Goal: Task Accomplishment & Management: Complete application form

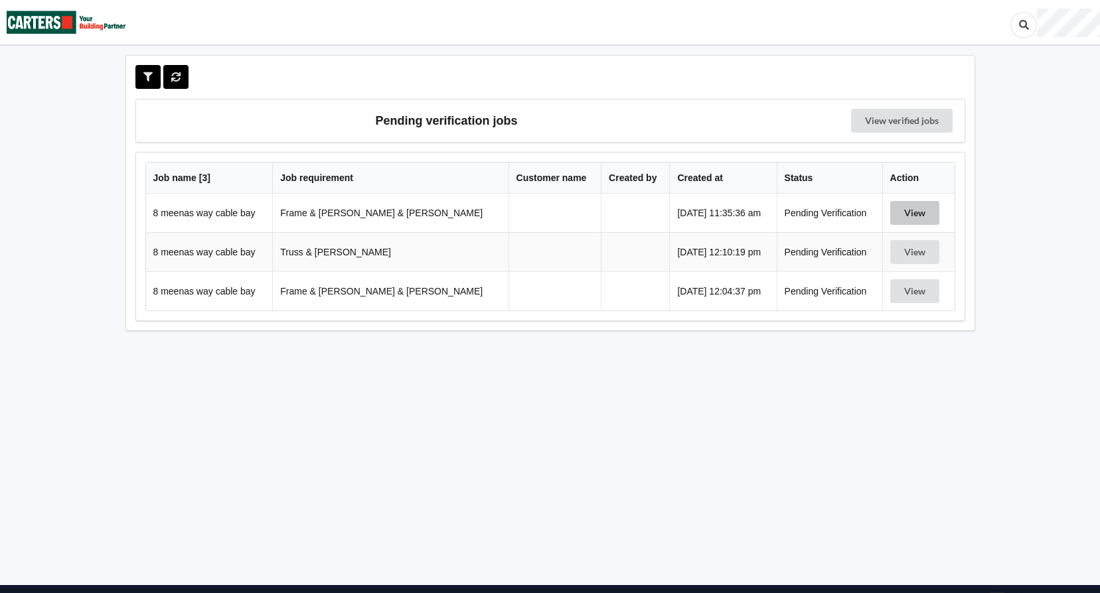
click at [912, 218] on button "View" at bounding box center [914, 213] width 49 height 24
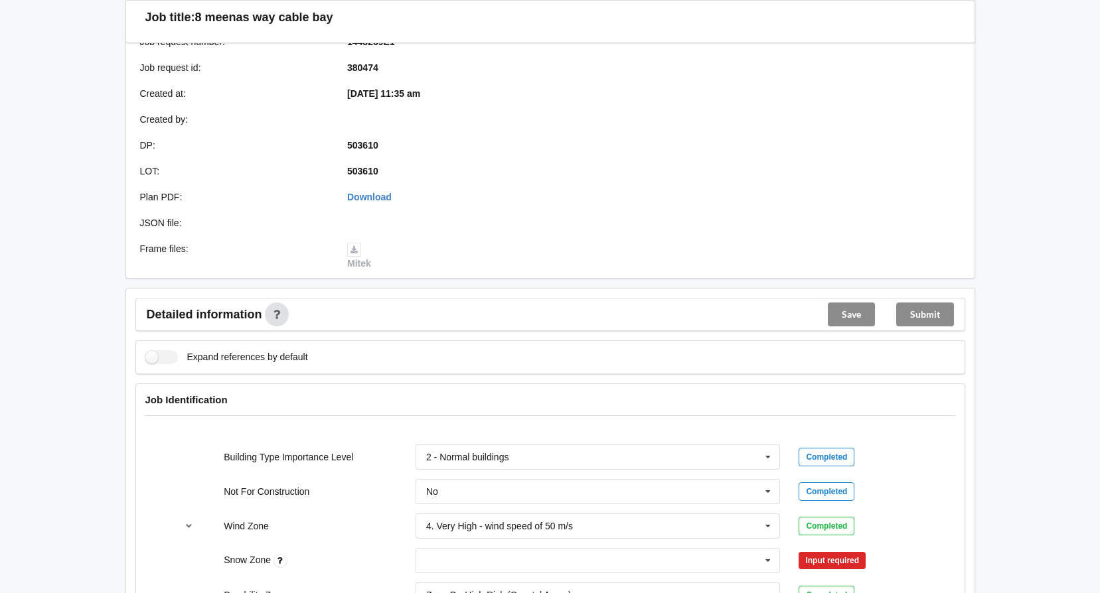
scroll to position [265, 0]
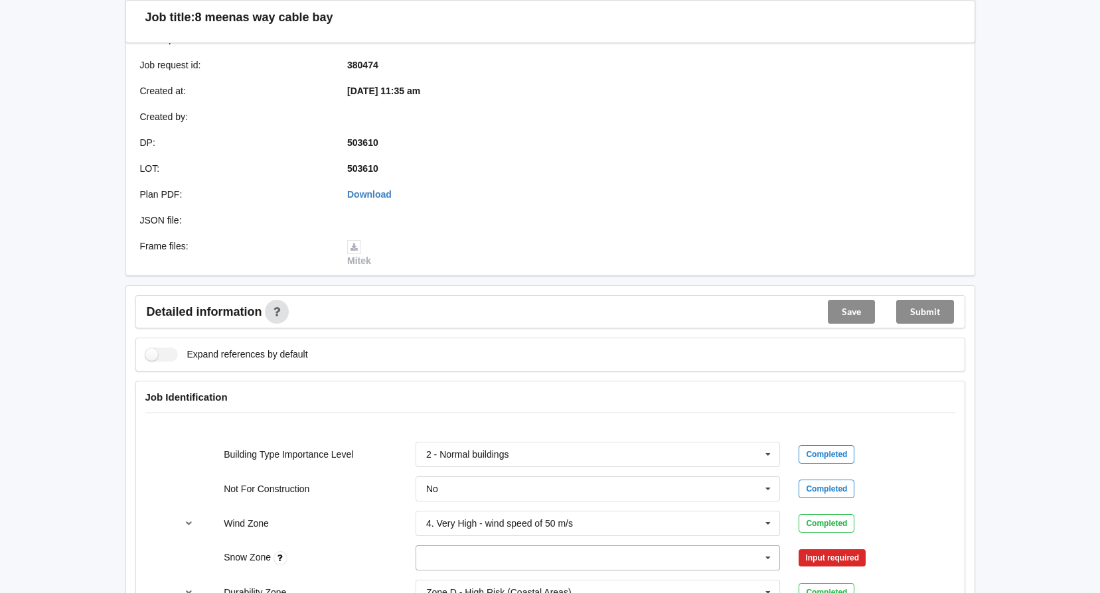
click at [768, 546] on icon at bounding box center [768, 558] width 20 height 25
click at [455, 398] on div "N0" at bounding box center [598, 410] width 364 height 25
click at [848, 547] on button "Confirm input" at bounding box center [837, 558] width 79 height 22
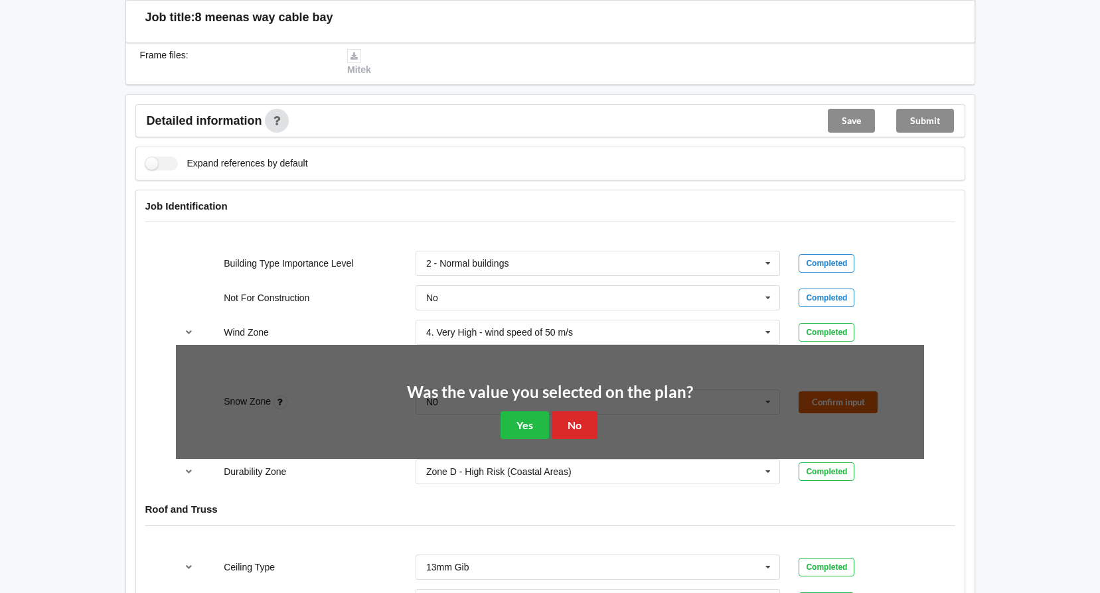
scroll to position [464, 0]
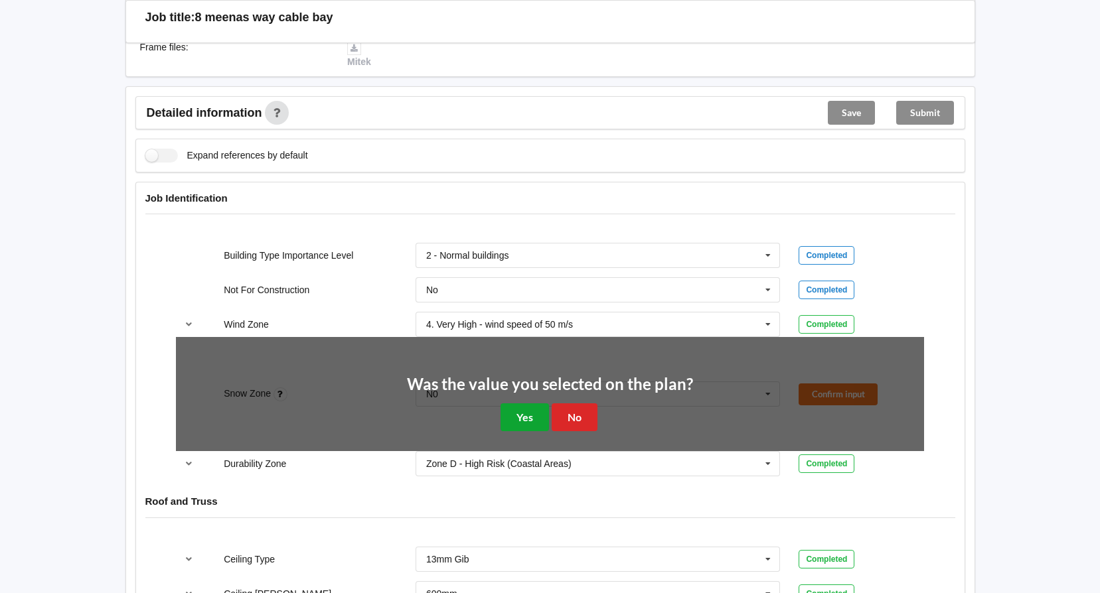
click at [515, 404] on button "Yes" at bounding box center [524, 416] width 48 height 27
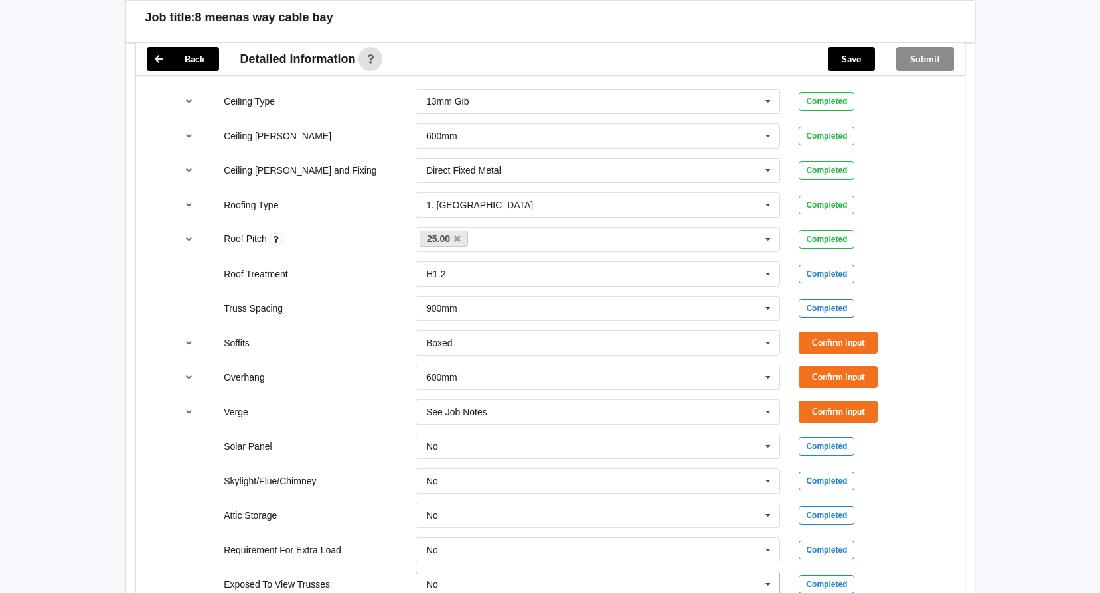
scroll to position [889, 0]
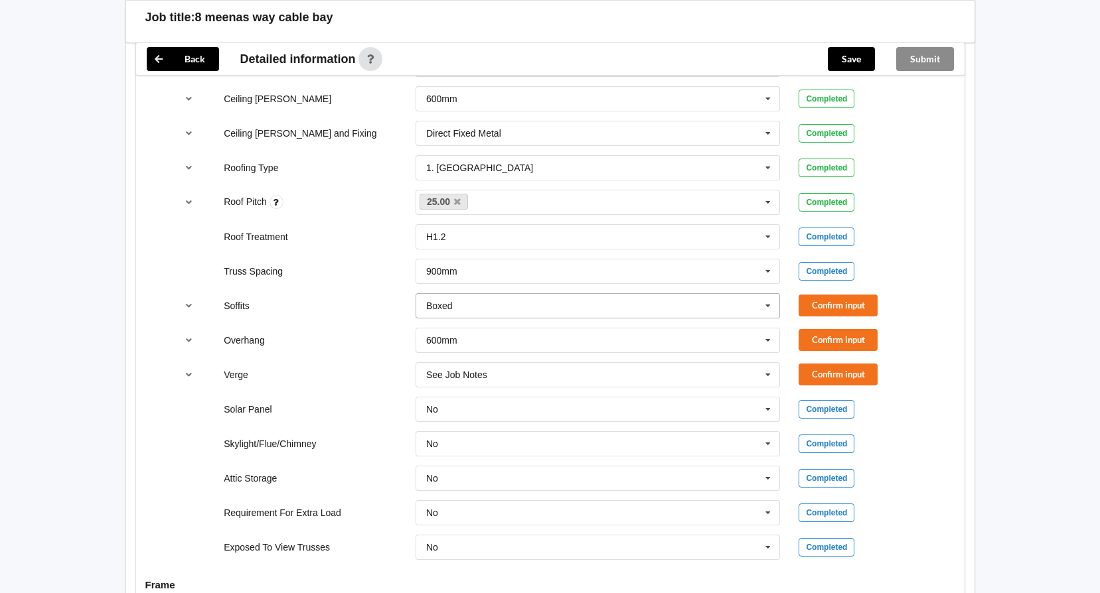
click at [769, 294] on icon at bounding box center [768, 306] width 20 height 25
click at [823, 295] on button "Confirm input" at bounding box center [837, 306] width 79 height 22
click at [821, 329] on button "Confirm input" at bounding box center [837, 340] width 79 height 22
click at [188, 370] on icon "reference-toggle" at bounding box center [188, 374] width 11 height 8
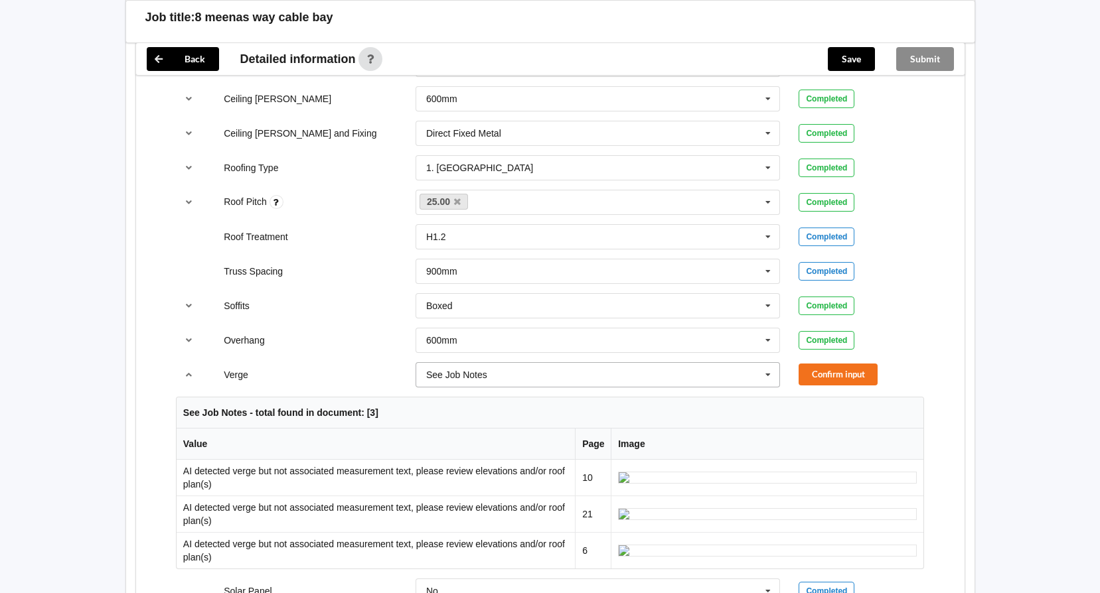
click at [767, 363] on icon at bounding box center [768, 375] width 20 height 25
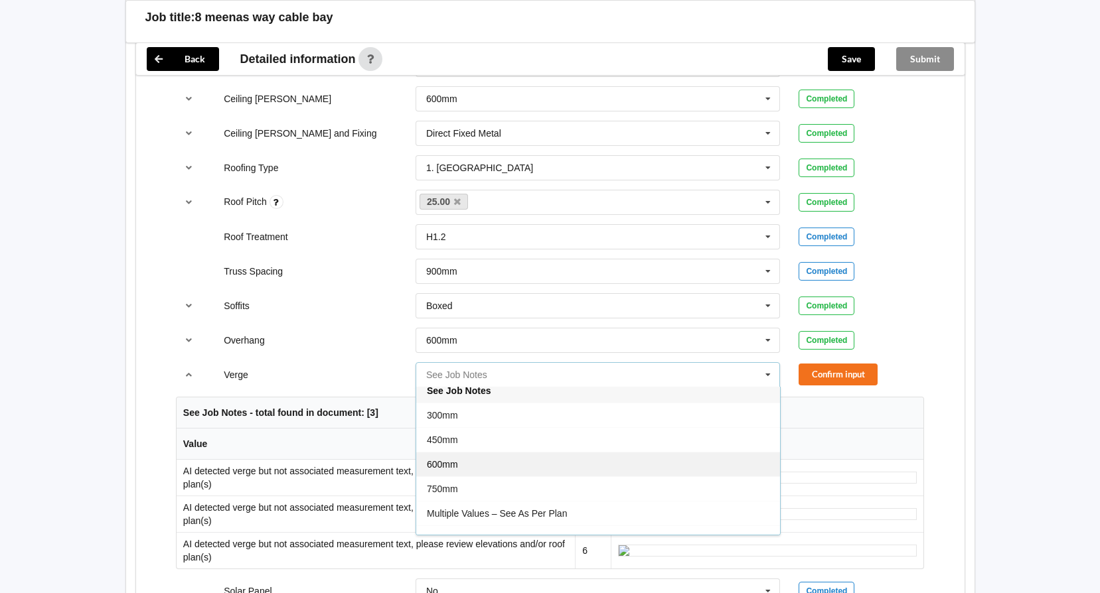
scroll to position [0, 0]
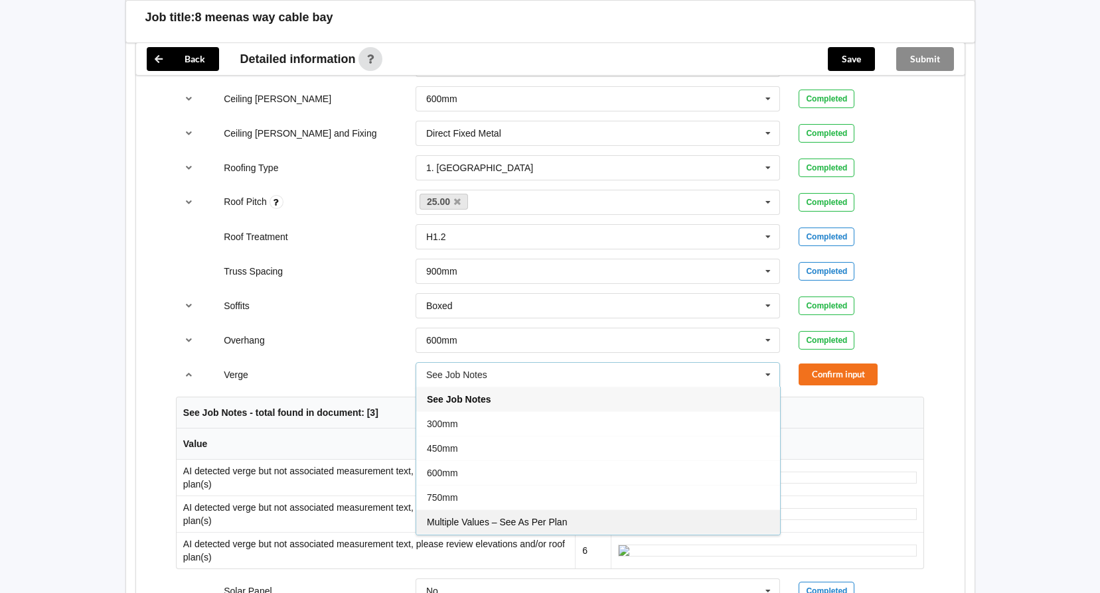
click at [547, 517] on span "Multiple Values – See As Per Plan" at bounding box center [497, 522] width 140 height 11
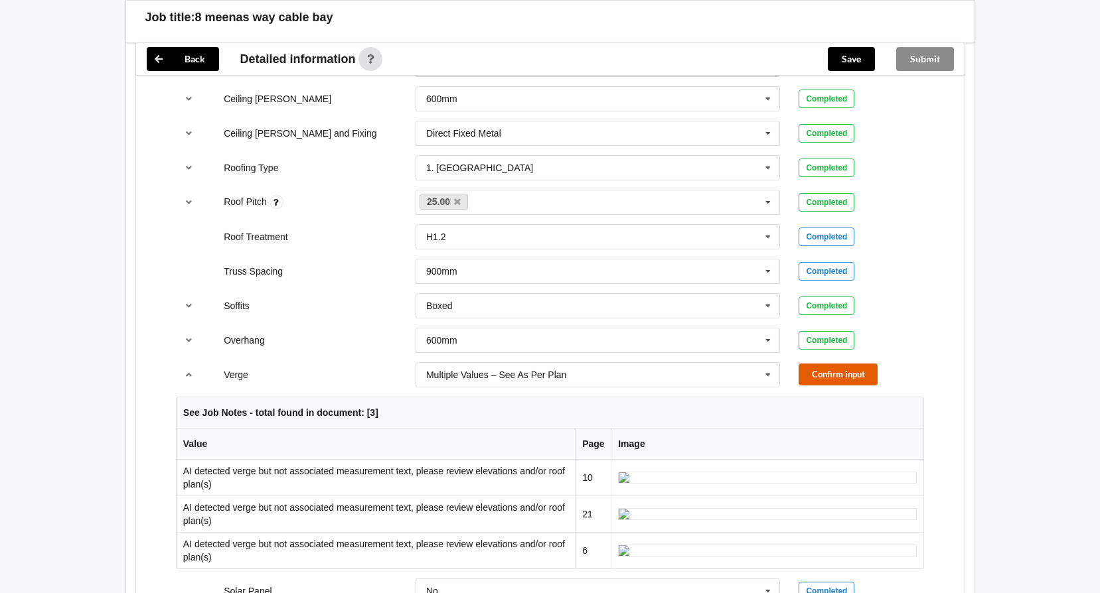
click at [829, 364] on button "Confirm input" at bounding box center [837, 375] width 79 height 22
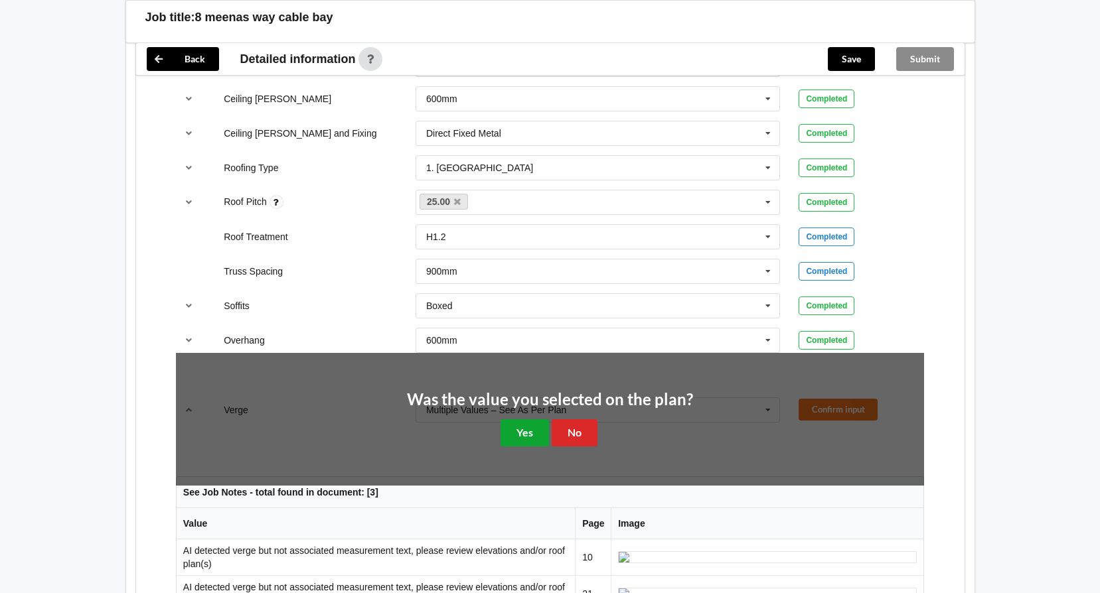
click at [516, 424] on button "Yes" at bounding box center [524, 432] width 48 height 27
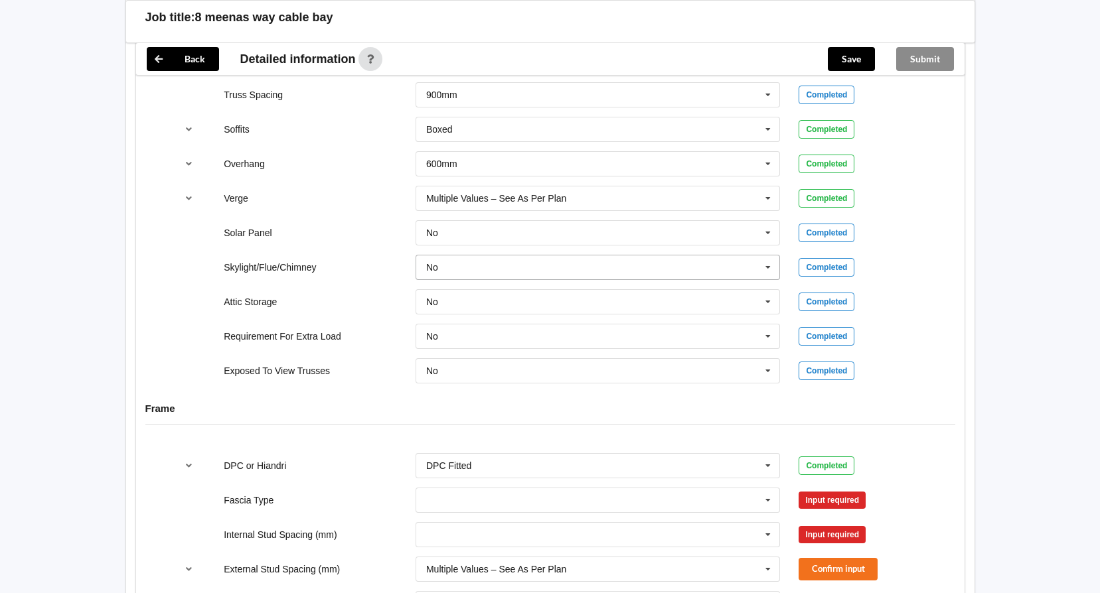
scroll to position [1155, 0]
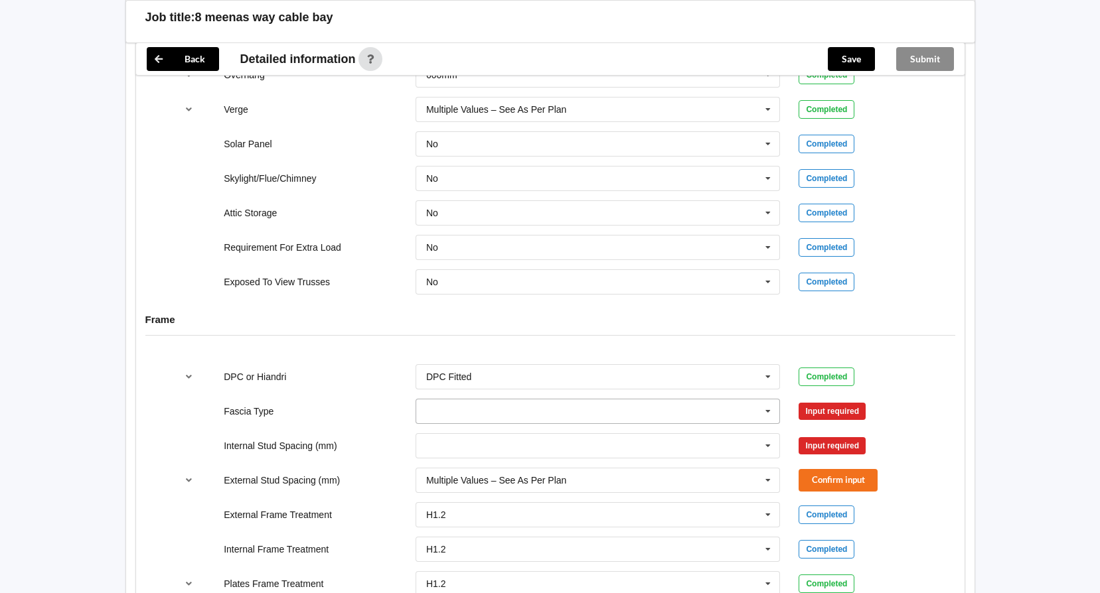
click at [770, 399] on icon at bounding box center [768, 411] width 20 height 25
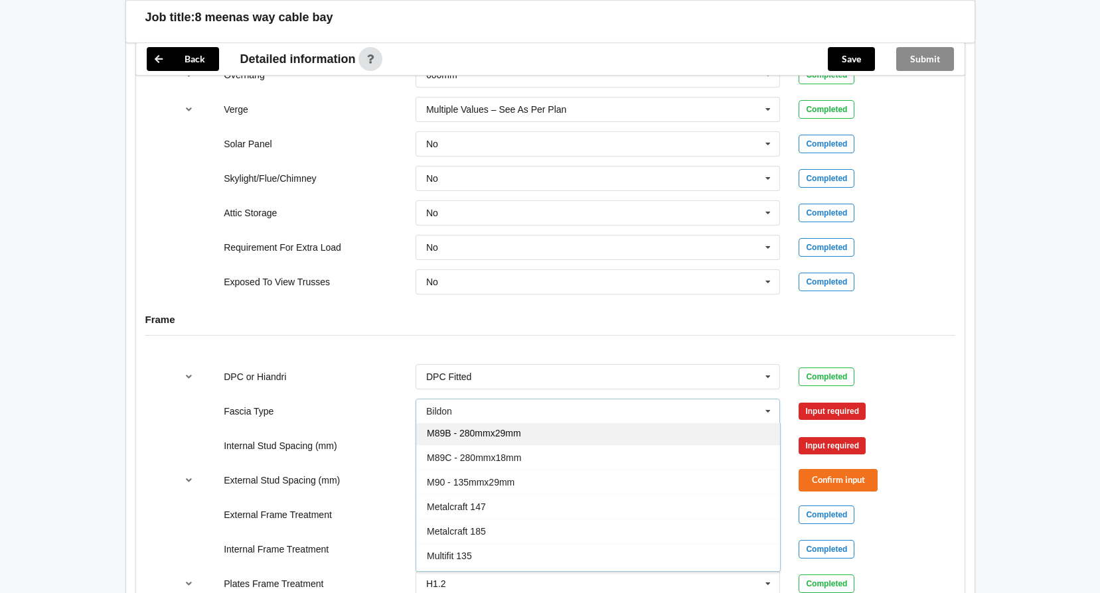
click at [455, 428] on span "M89B - 280mmx29mm" at bounding box center [474, 433] width 94 height 11
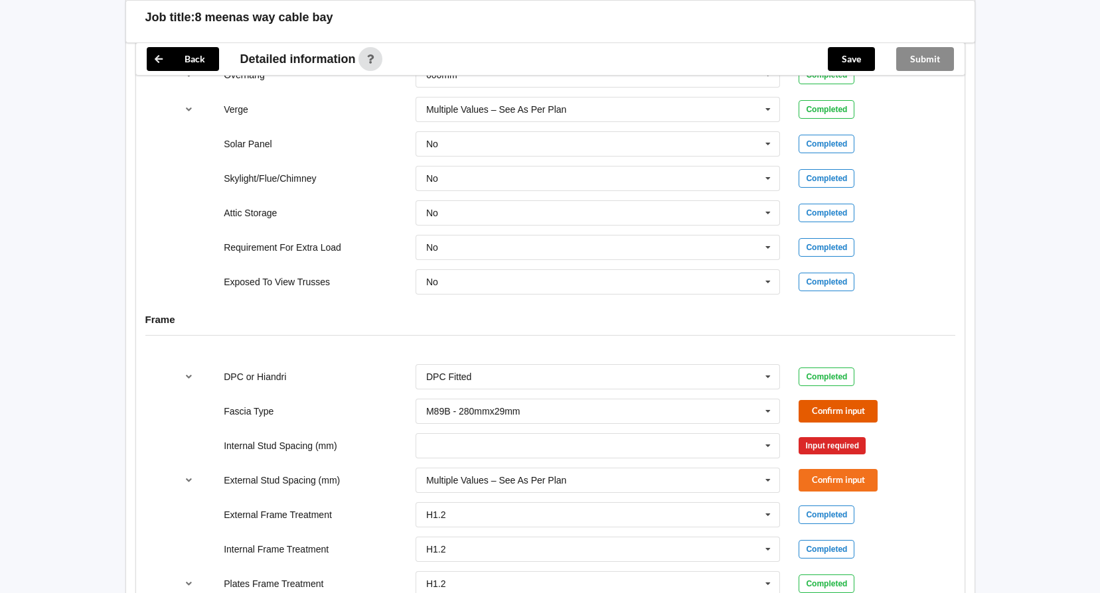
click at [816, 400] on button "Confirm input" at bounding box center [837, 411] width 79 height 22
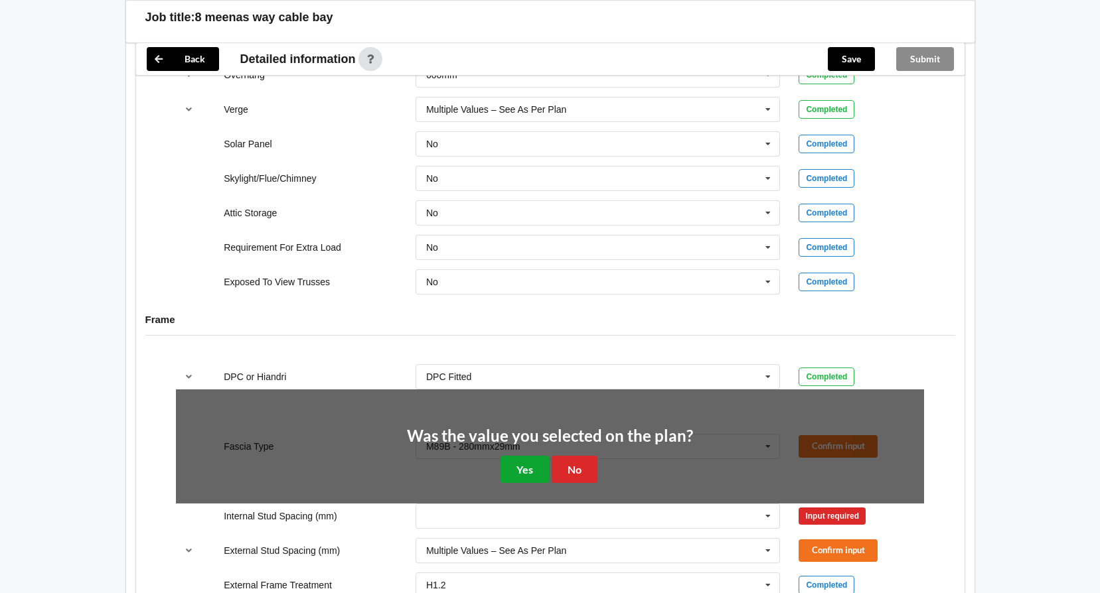
click at [518, 456] on button "Yes" at bounding box center [524, 469] width 48 height 27
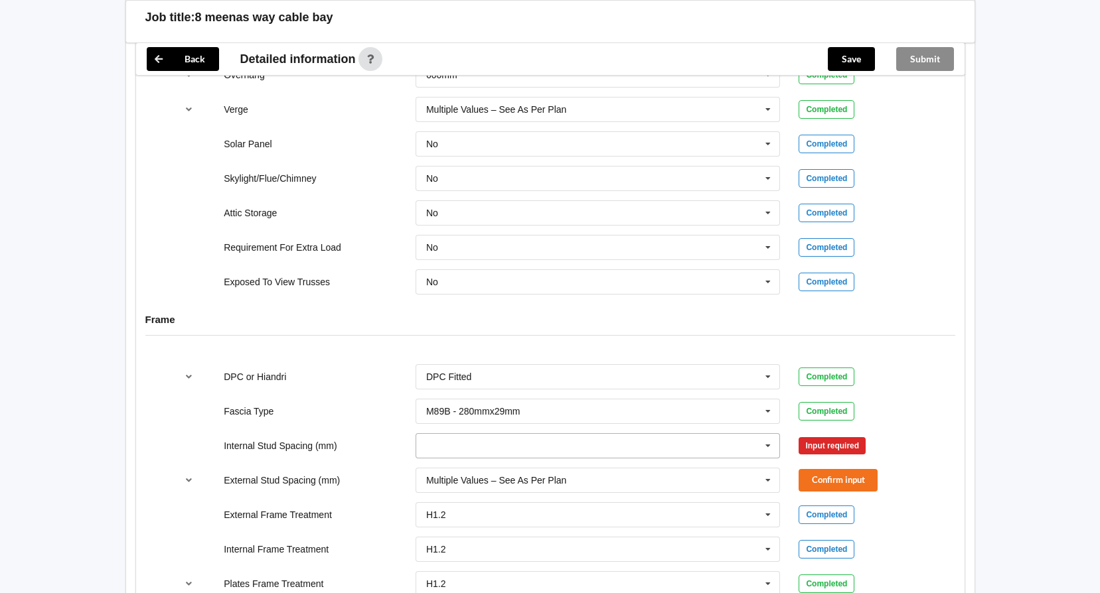
click at [767, 434] on icon at bounding box center [768, 446] width 20 height 25
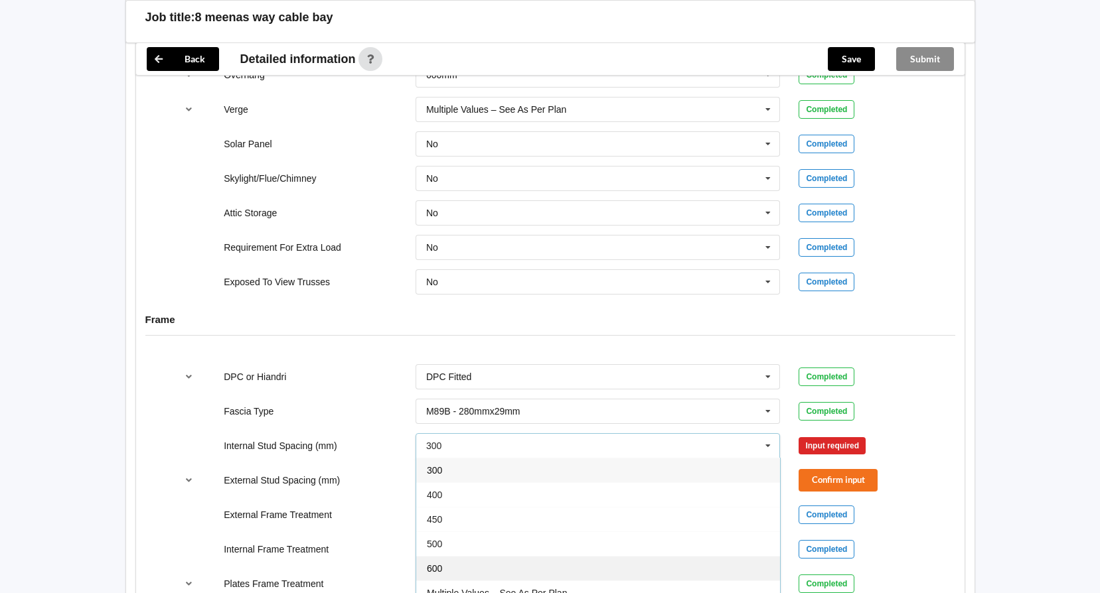
click at [443, 556] on div "600" at bounding box center [598, 568] width 364 height 25
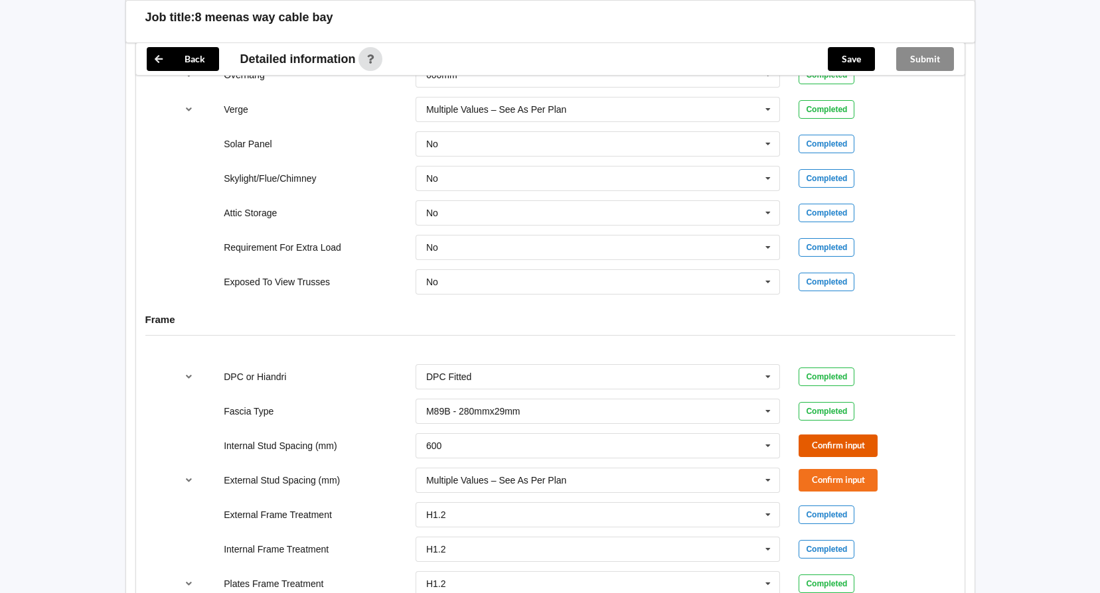
click at [844, 435] on button "Confirm input" at bounding box center [837, 446] width 79 height 22
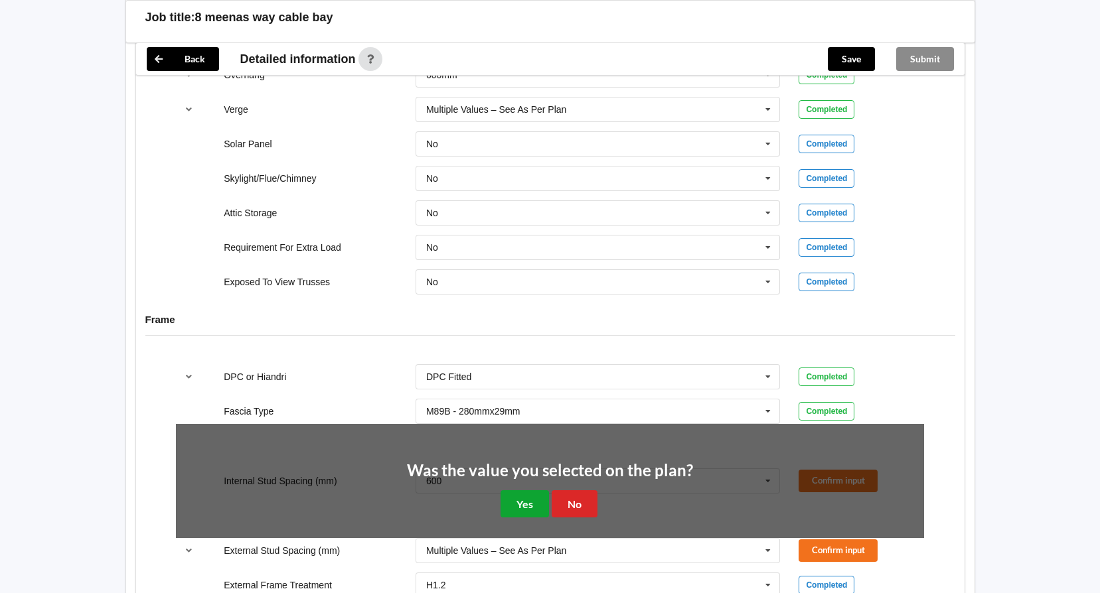
click at [516, 490] on button "Yes" at bounding box center [524, 503] width 48 height 27
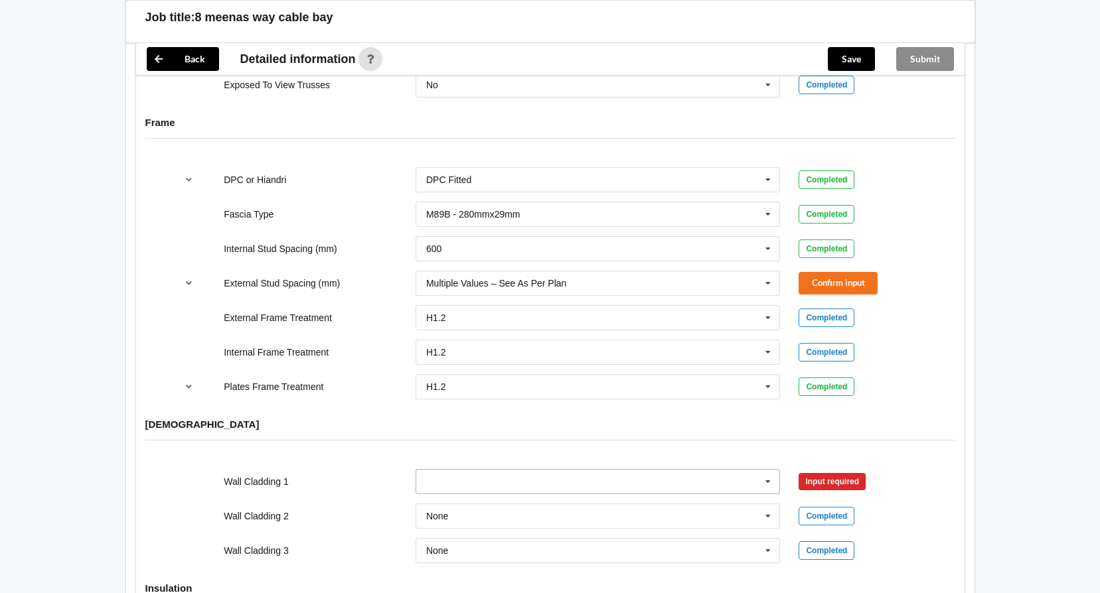
scroll to position [1354, 0]
click at [767, 269] on icon at bounding box center [768, 281] width 20 height 25
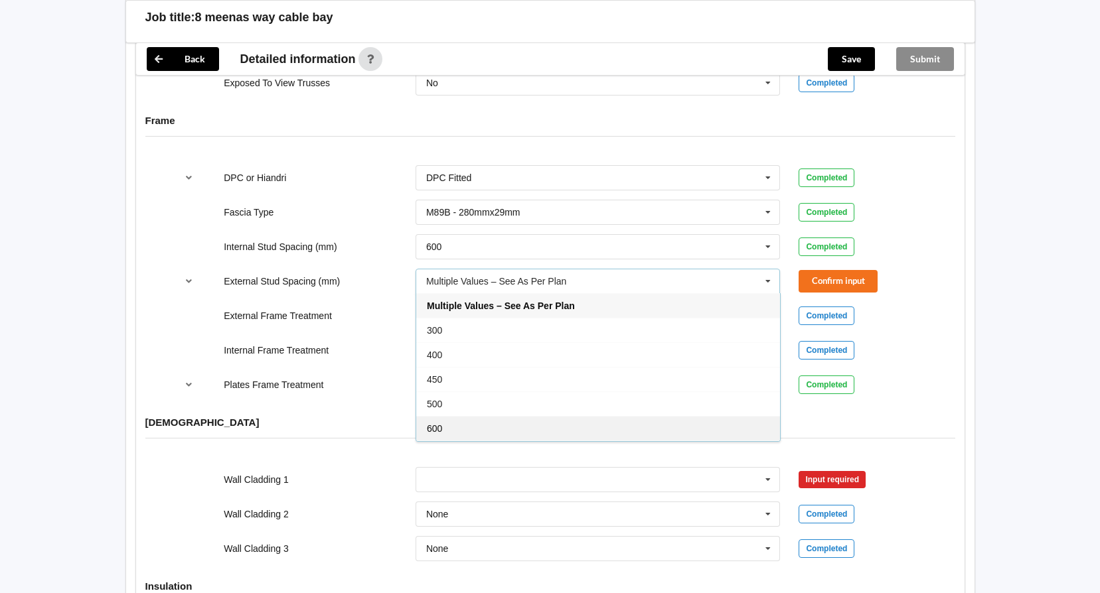
click at [432, 416] on div "600" at bounding box center [598, 428] width 364 height 25
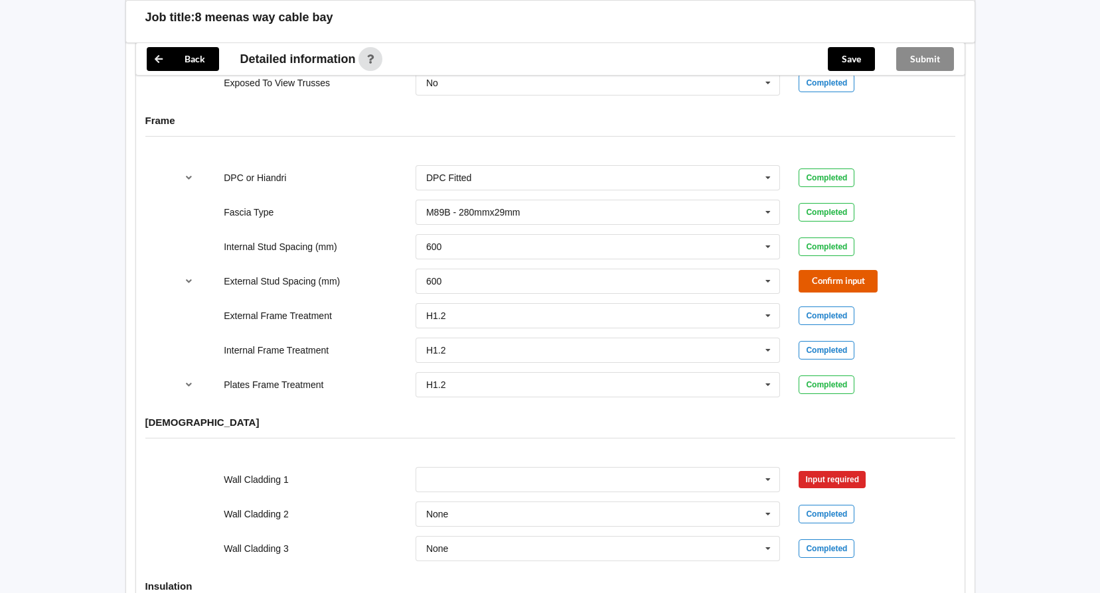
click at [869, 270] on button "Confirm input" at bounding box center [837, 281] width 79 height 22
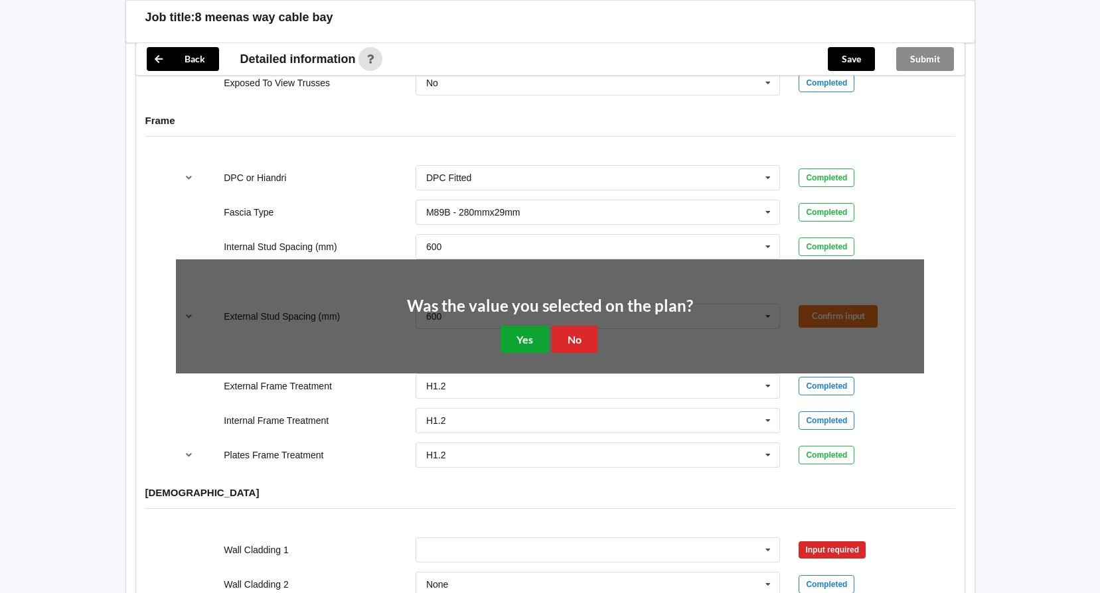
click at [528, 326] on button "Yes" at bounding box center [524, 339] width 48 height 27
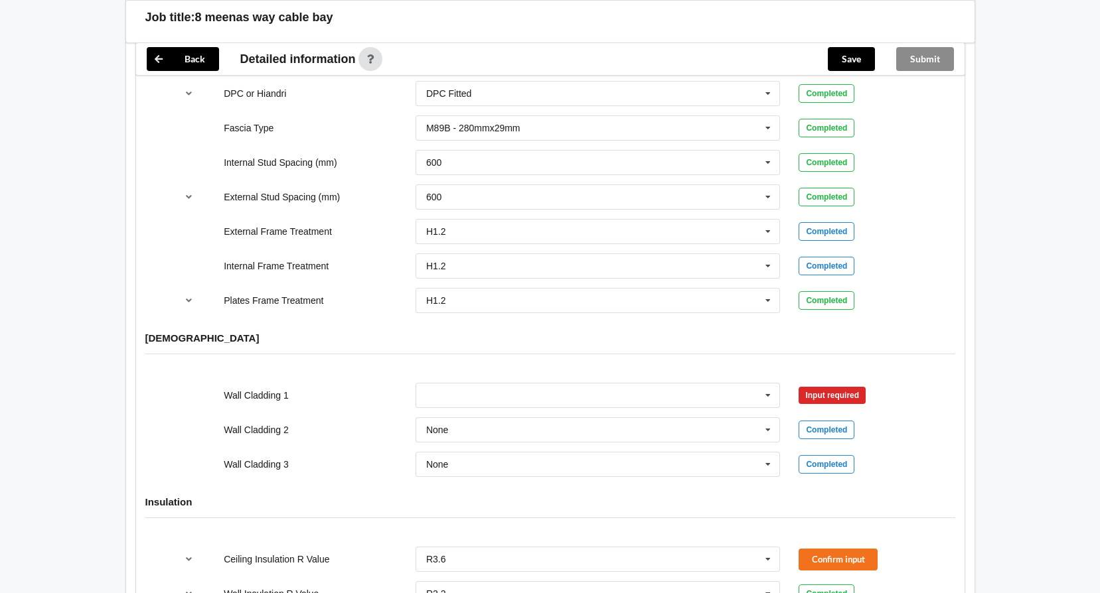
scroll to position [1486, 0]
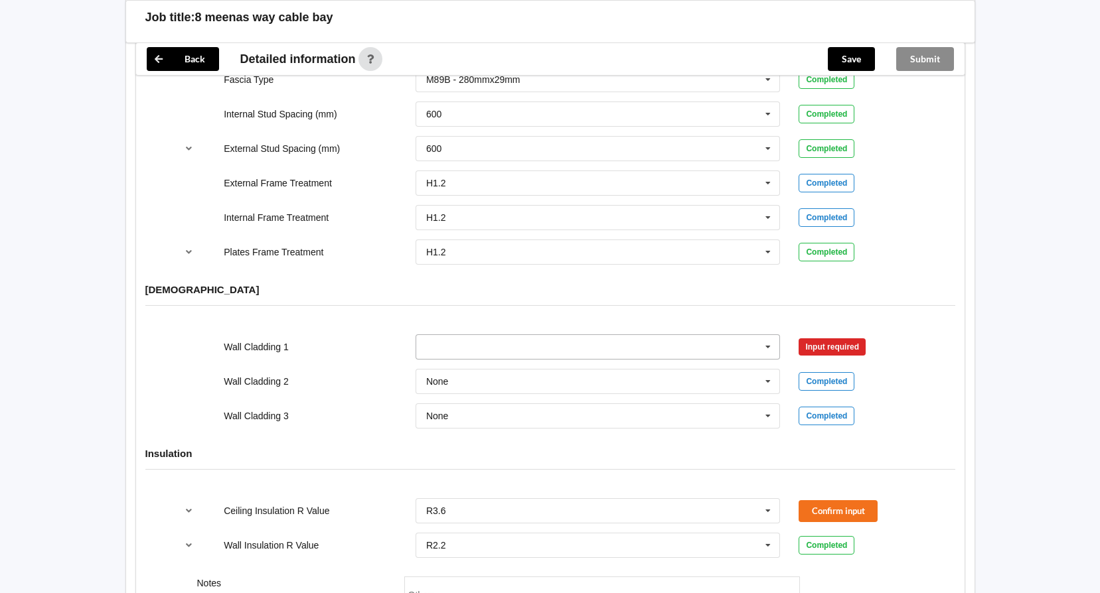
click at [766, 335] on icon at bounding box center [768, 347] width 20 height 25
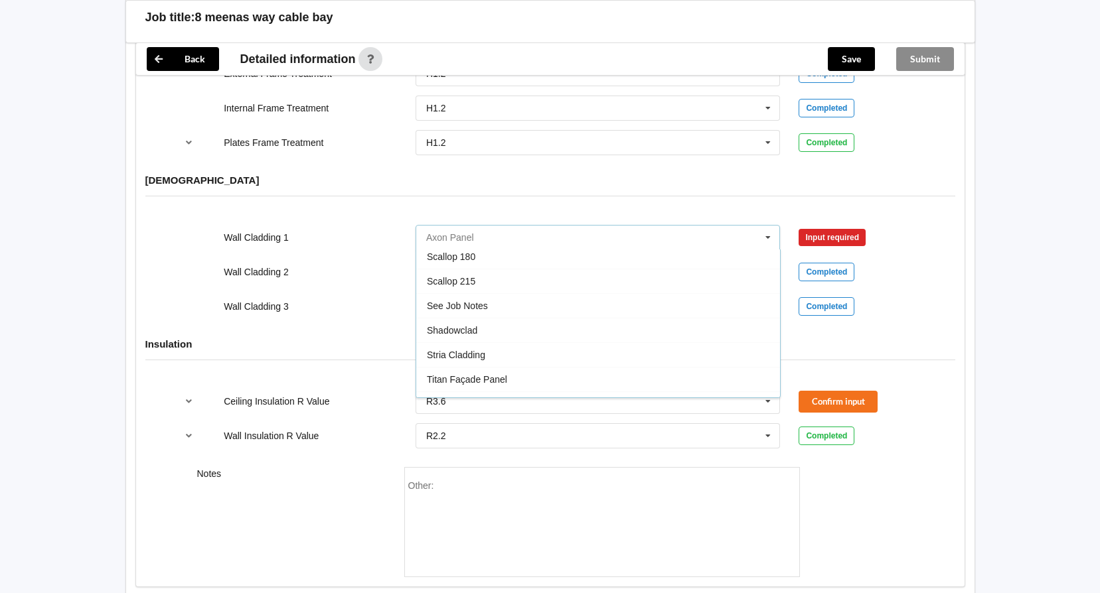
scroll to position [719, 0]
click at [495, 317] on div "See Job Notes" at bounding box center [598, 329] width 364 height 25
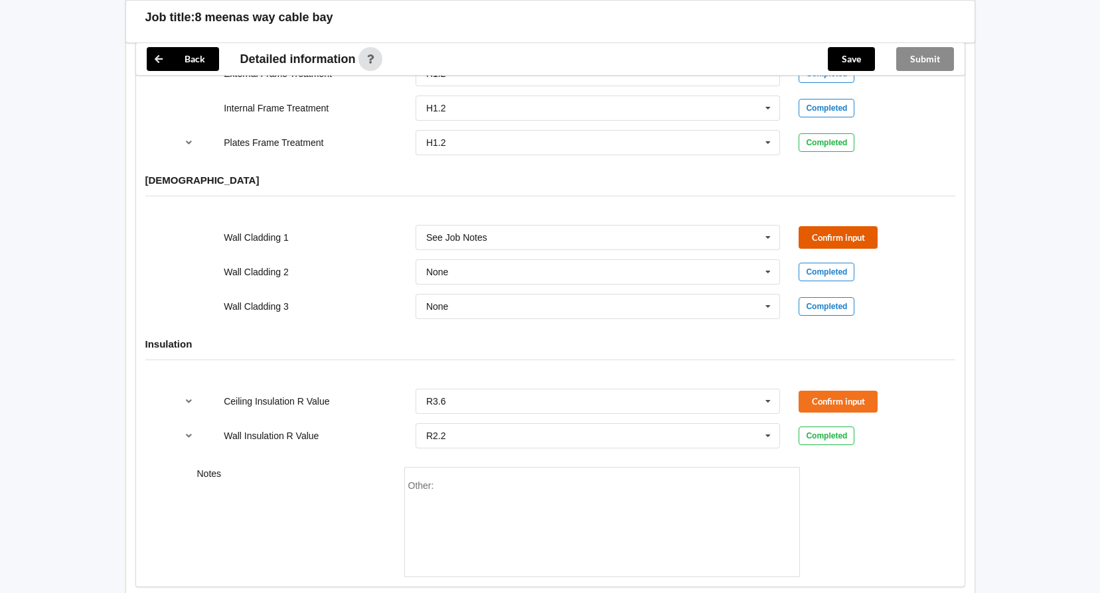
click at [830, 226] on button "Confirm input" at bounding box center [837, 237] width 79 height 22
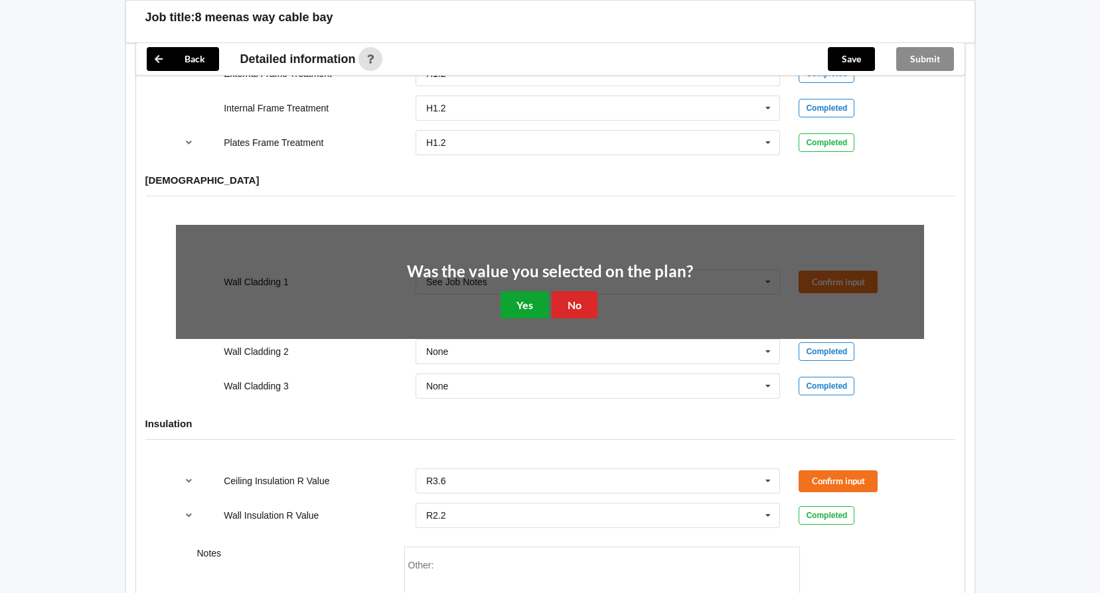
click at [518, 292] on button "Yes" at bounding box center [524, 304] width 48 height 27
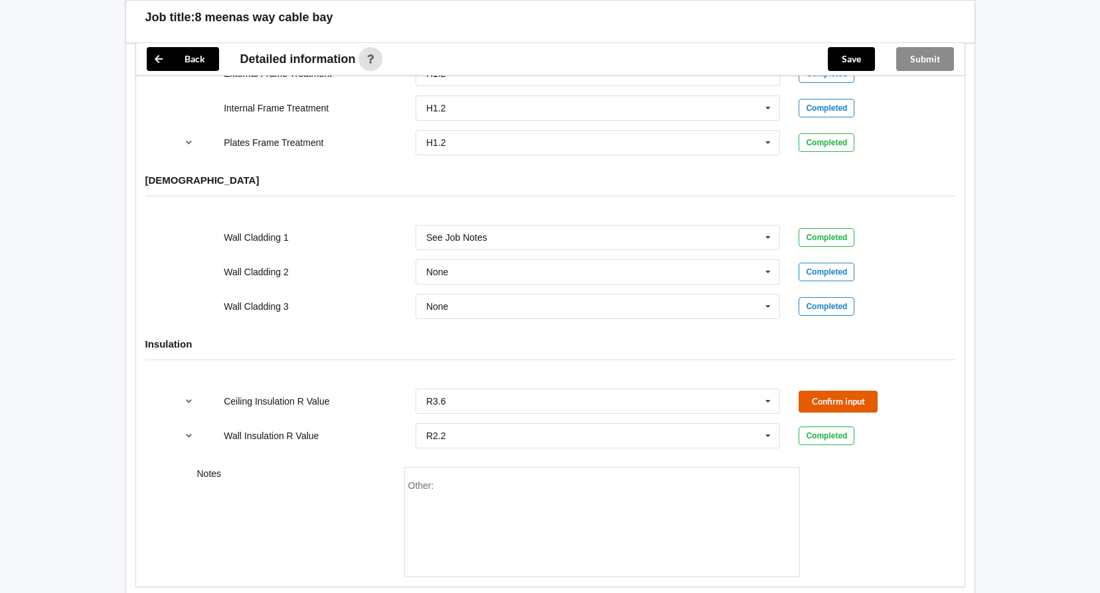
click at [831, 391] on button "Confirm input" at bounding box center [837, 402] width 79 height 22
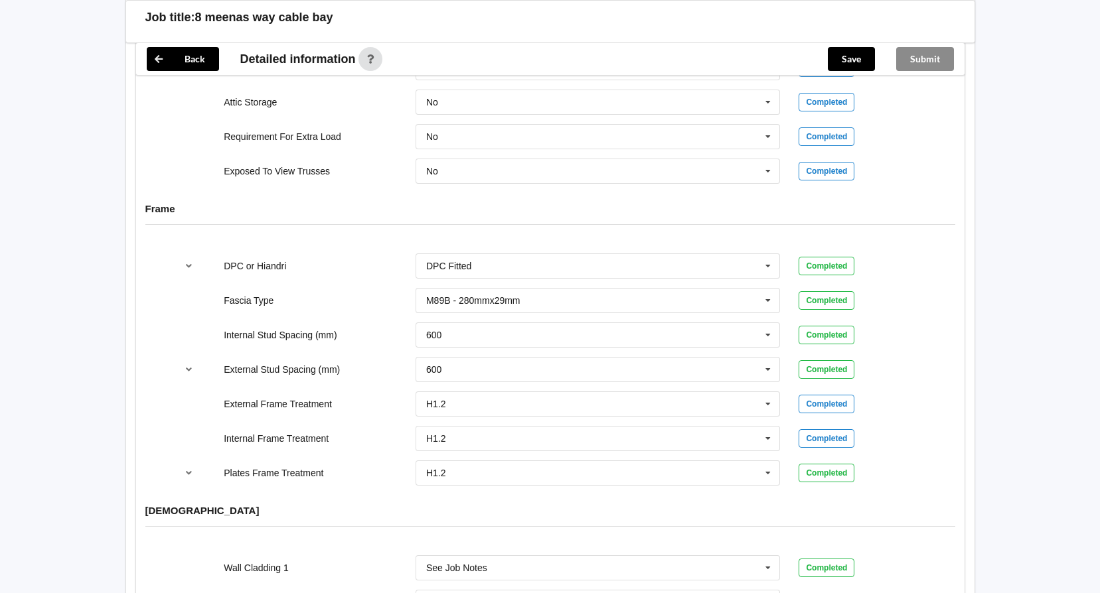
scroll to position [1065, 0]
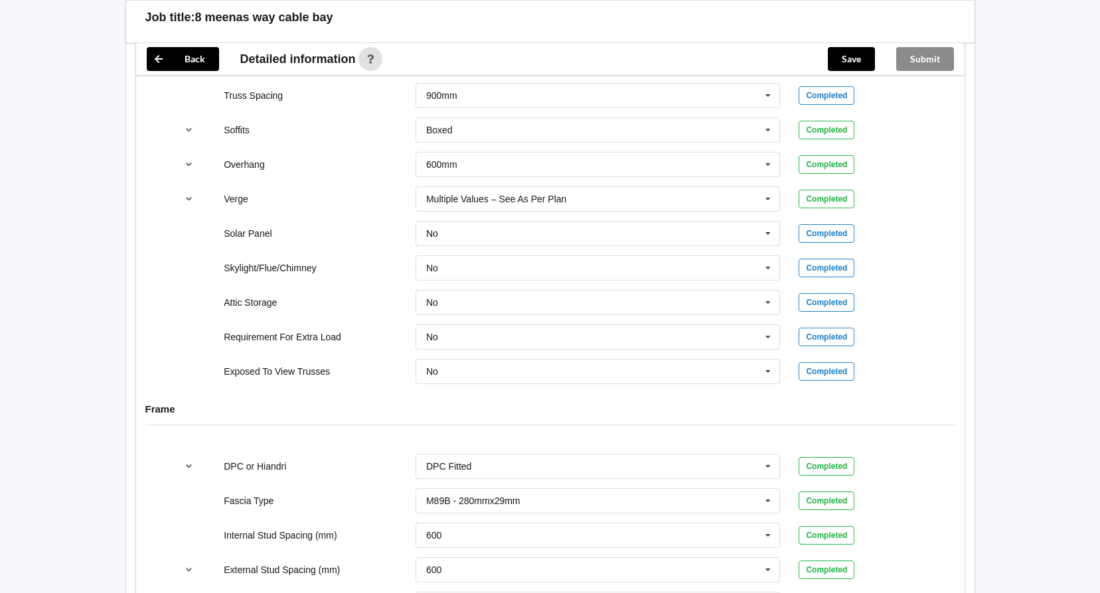
click at [929, 57] on div "Submit" at bounding box center [924, 59] width 79 height 32
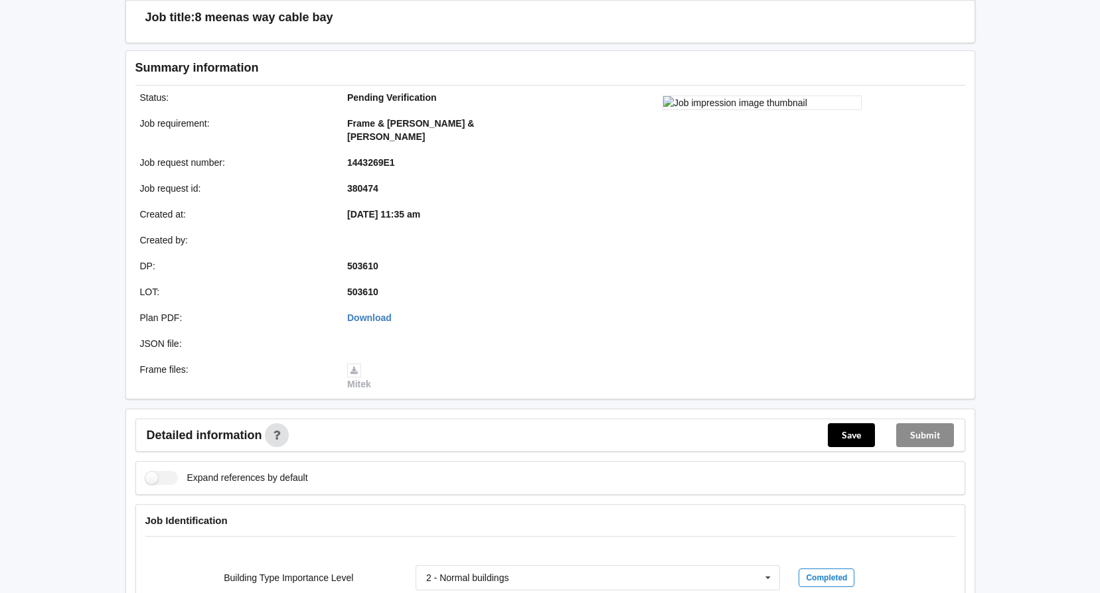
scroll to position [265, 0]
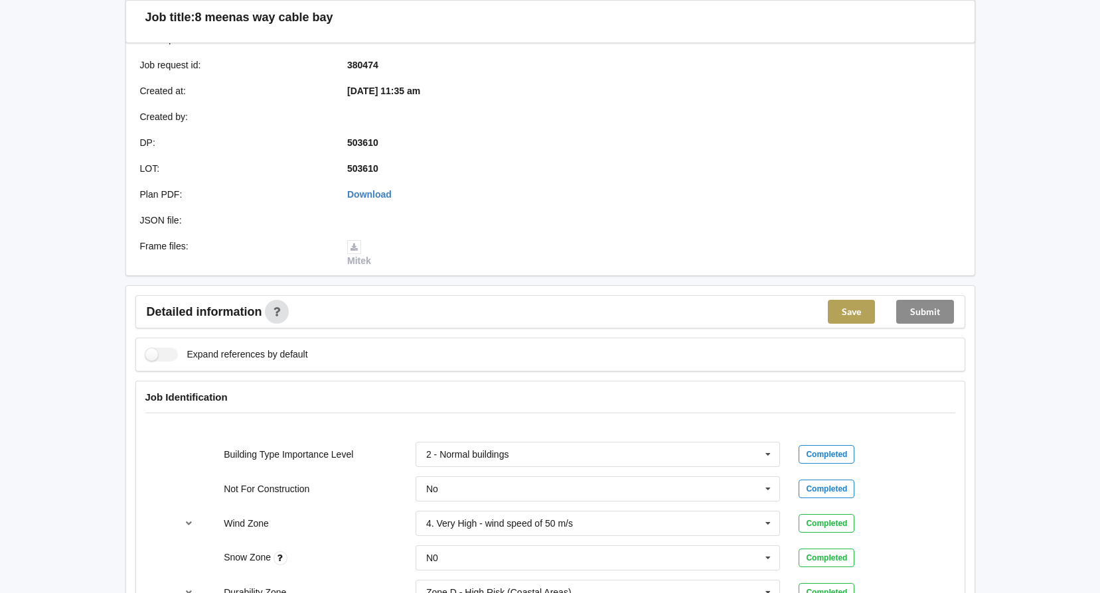
click at [843, 300] on button "Save" at bounding box center [850, 312] width 47 height 24
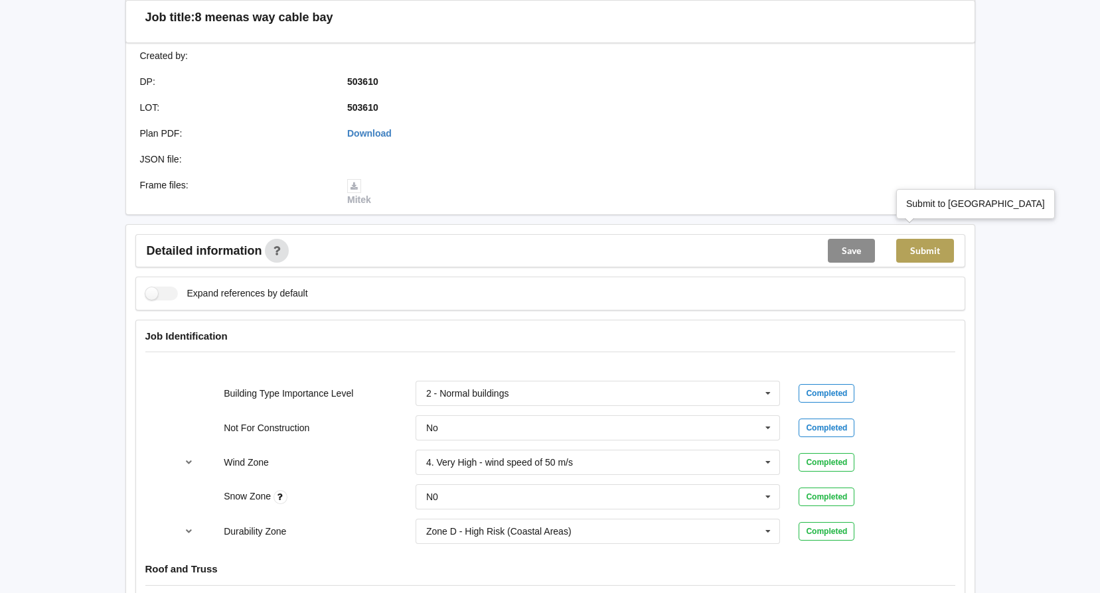
click at [932, 239] on button "Submit" at bounding box center [925, 251] width 58 height 24
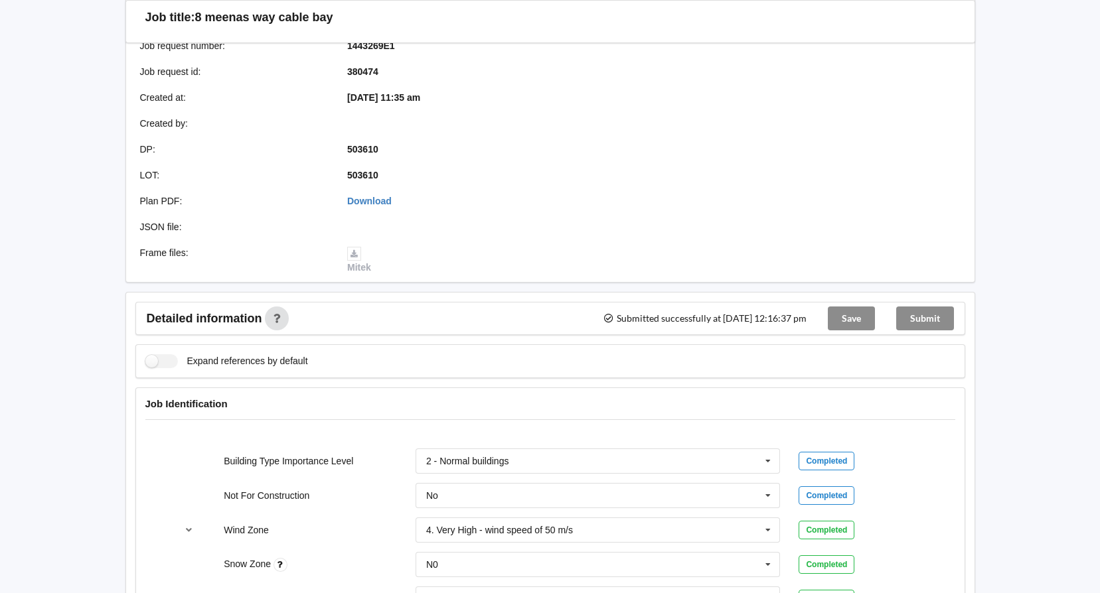
scroll to position [199, 0]
